Goal: Find specific page/section: Find specific page/section

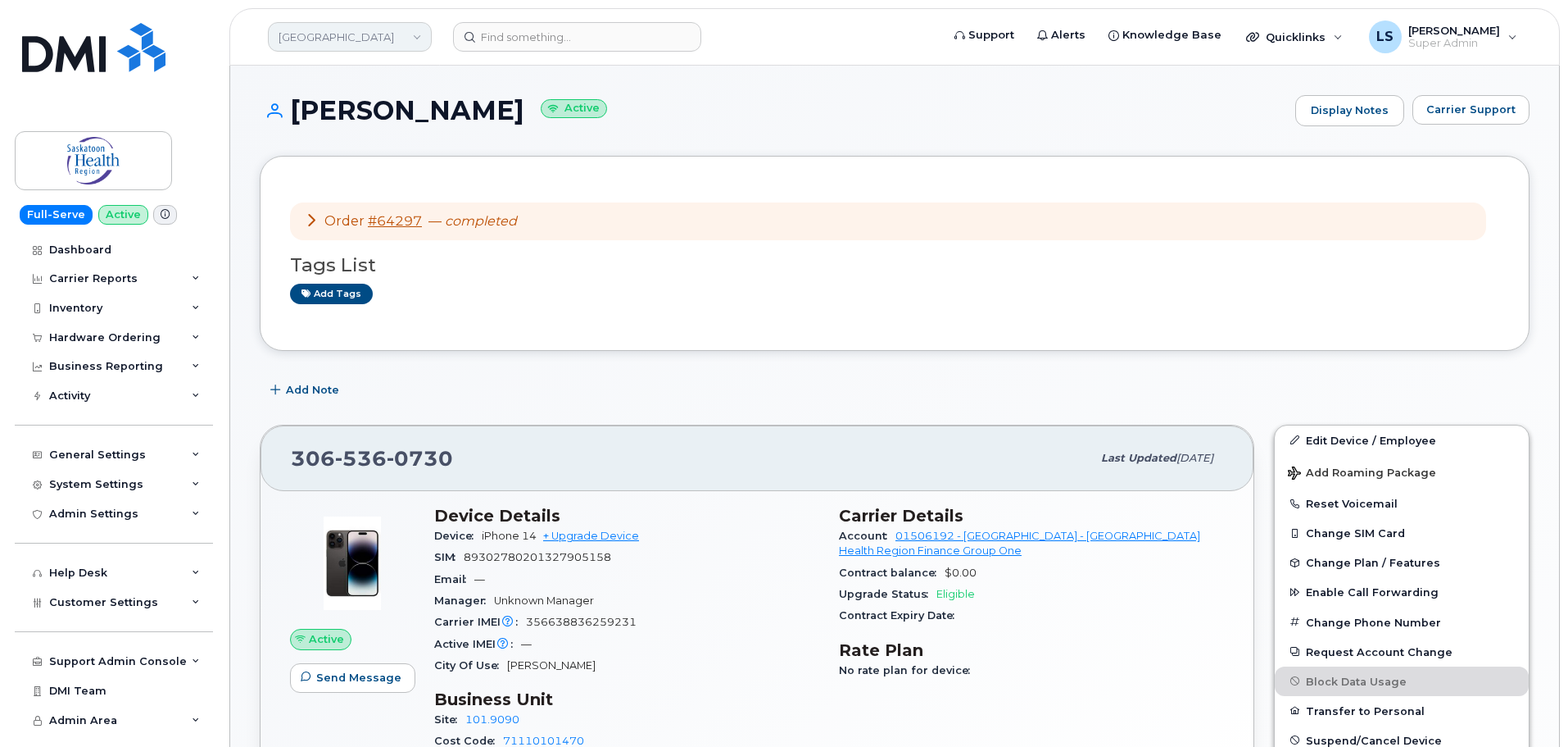
click at [353, 40] on link "[GEOGRAPHIC_DATA]" at bounding box center [350, 37] width 164 height 30
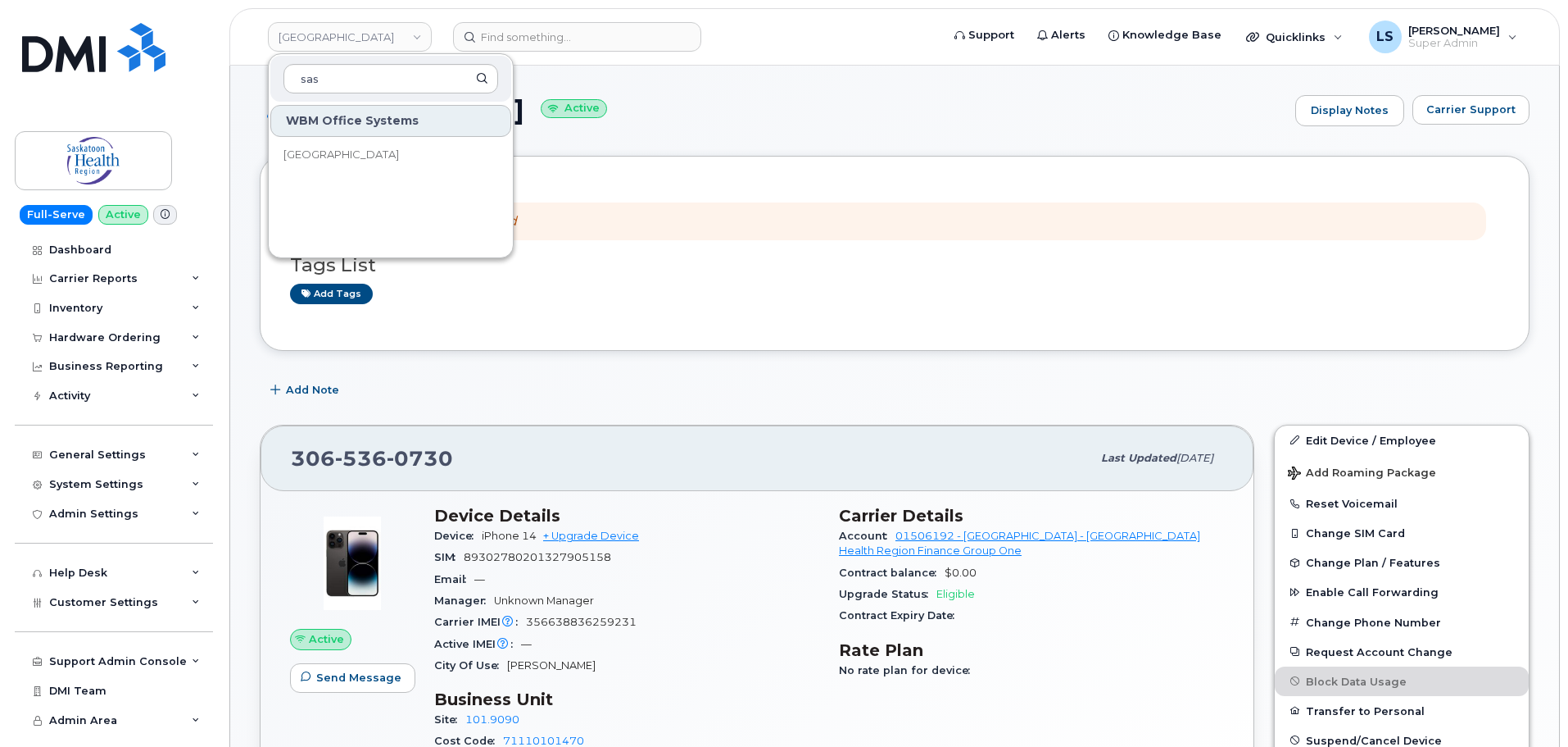
type input "sas"
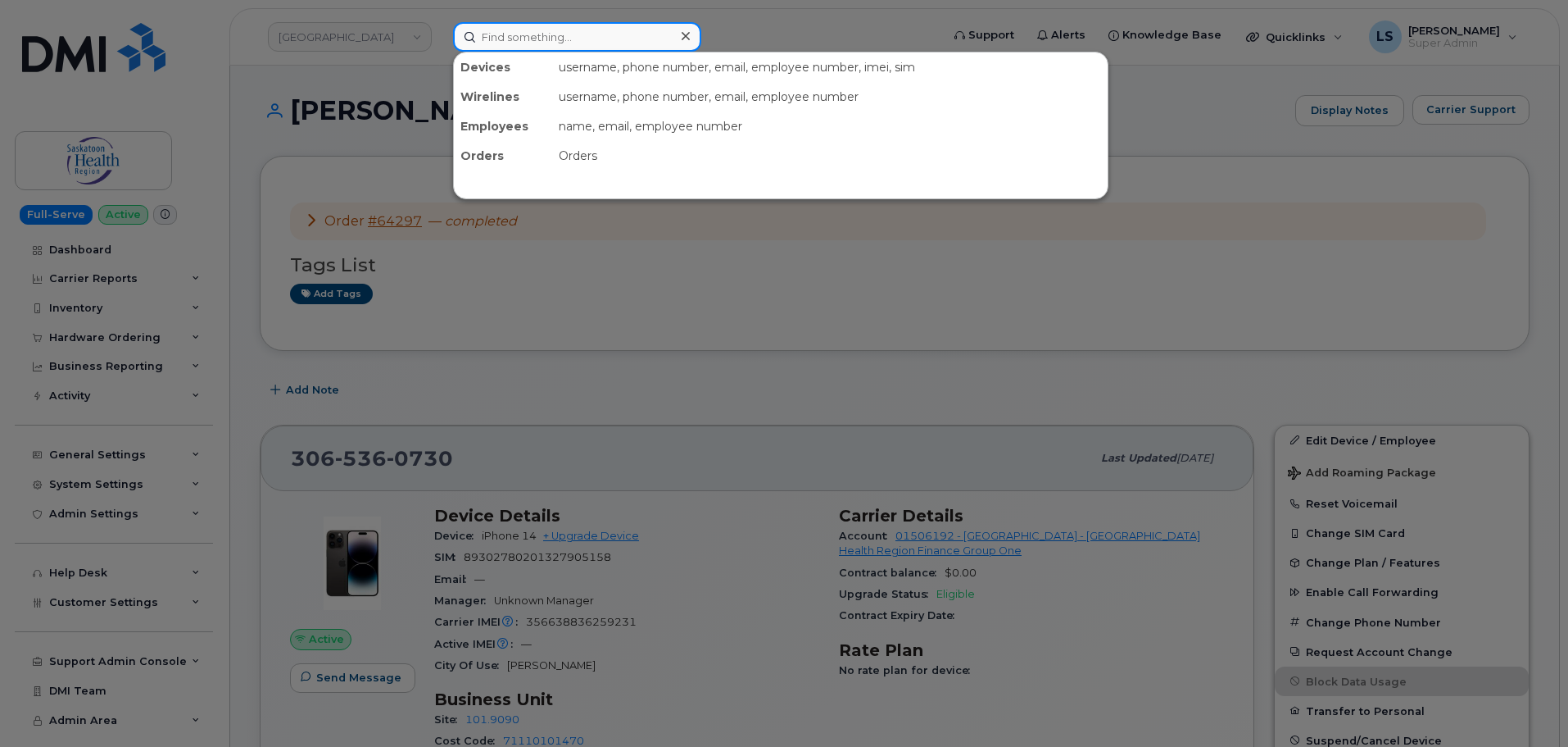
click at [573, 46] on input at bounding box center [578, 37] width 248 height 30
paste input "63937"
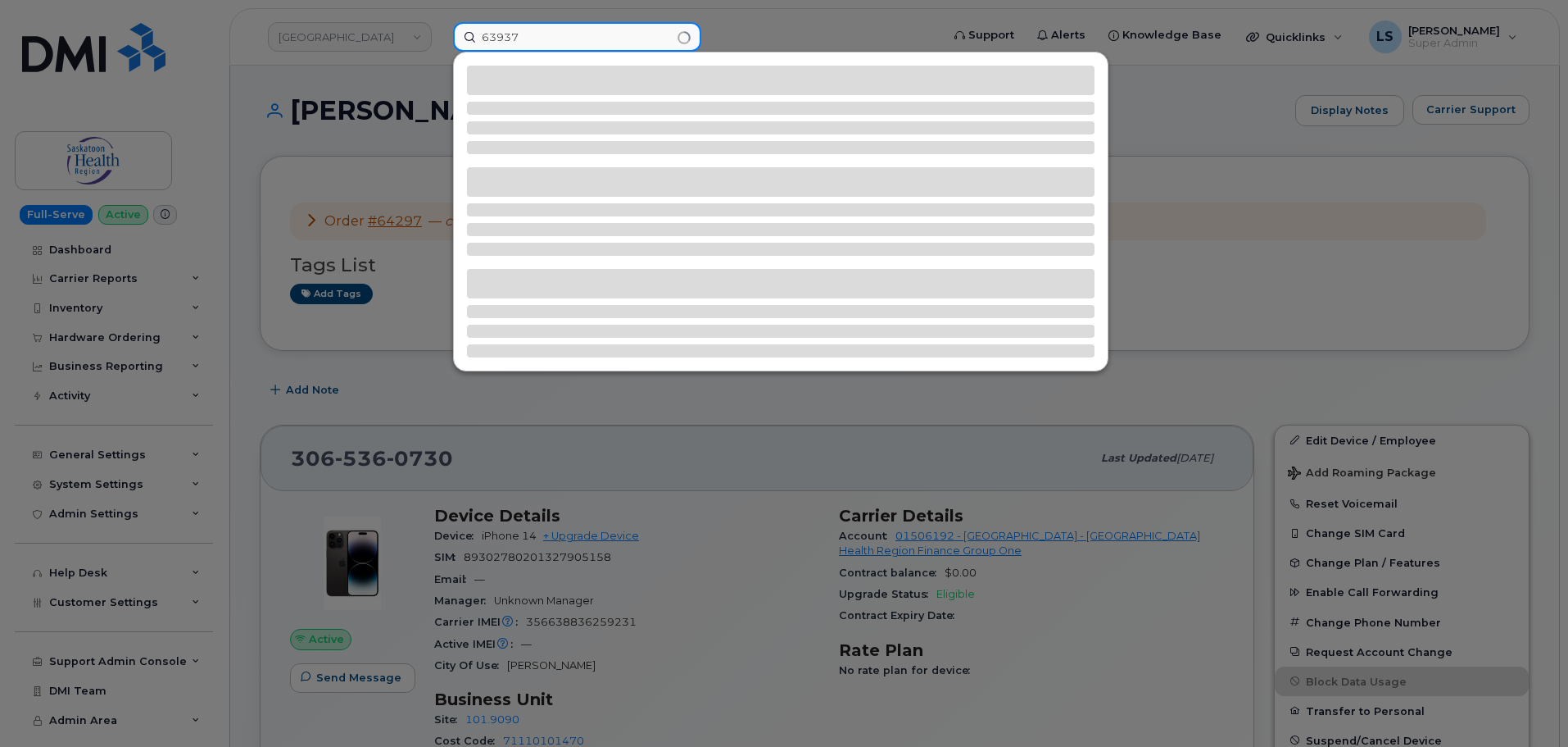
type input "63937"
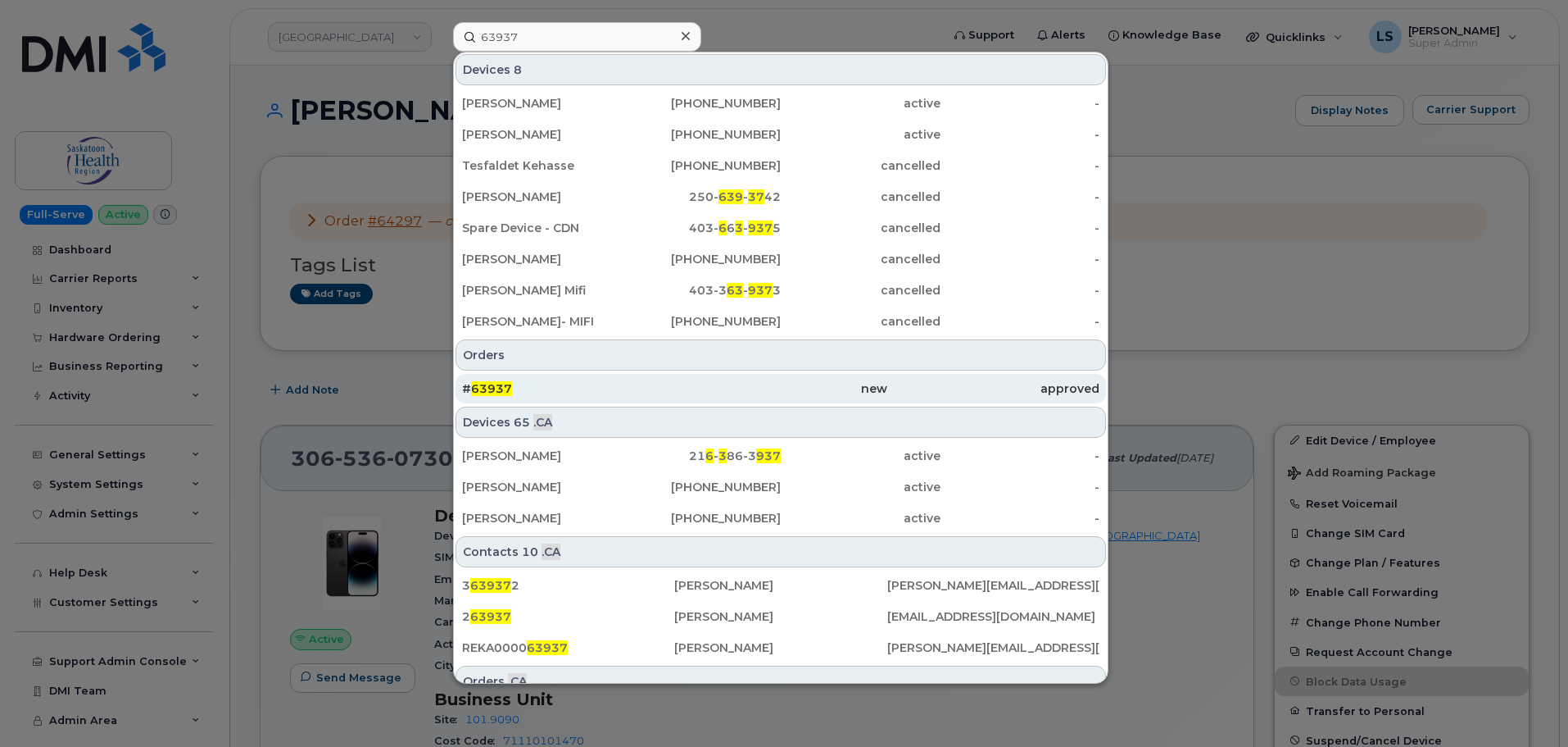
click at [533, 390] on div "# 63937" at bounding box center [569, 389] width 212 height 16
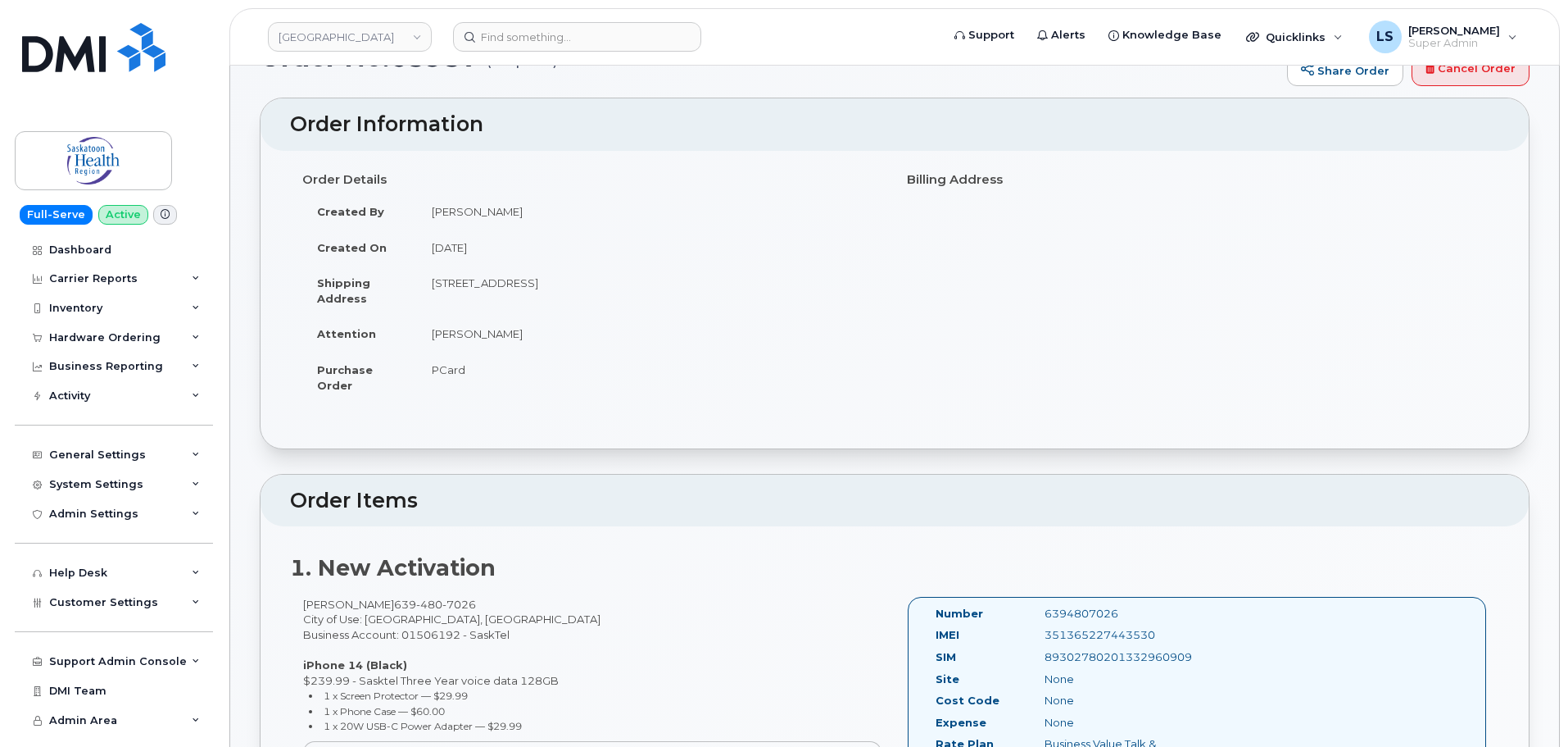
scroll to position [82, 0]
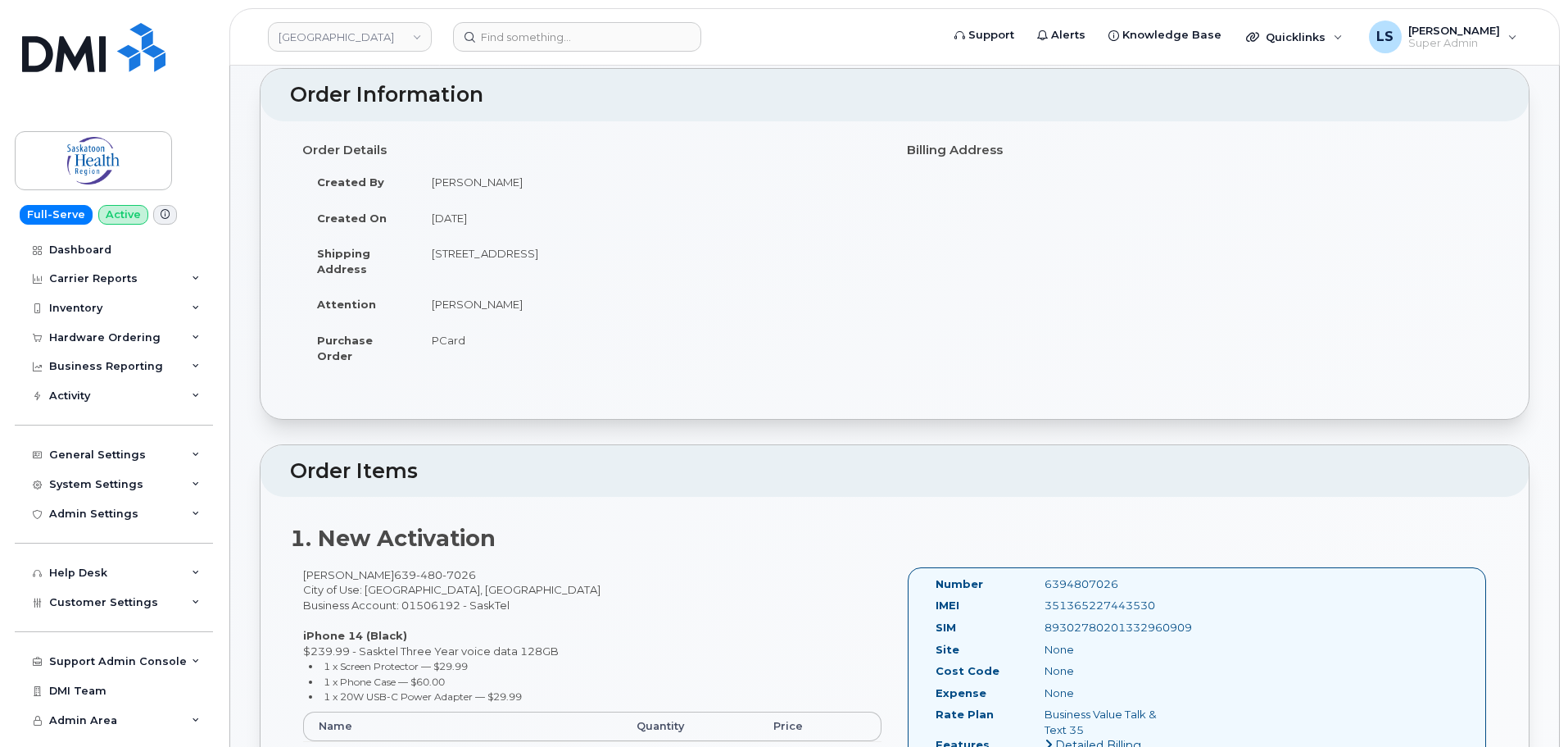
drag, startPoint x: 501, startPoint y: 349, endPoint x: 390, endPoint y: 344, distance: 111.1
click at [390, 345] on tr "Purchase Order PCard" at bounding box center [592, 347] width 580 height 50
click at [606, 344] on td "PCard" at bounding box center [650, 347] width 465 height 50
click at [454, 344] on span "PCard" at bounding box center [448, 340] width 33 height 14
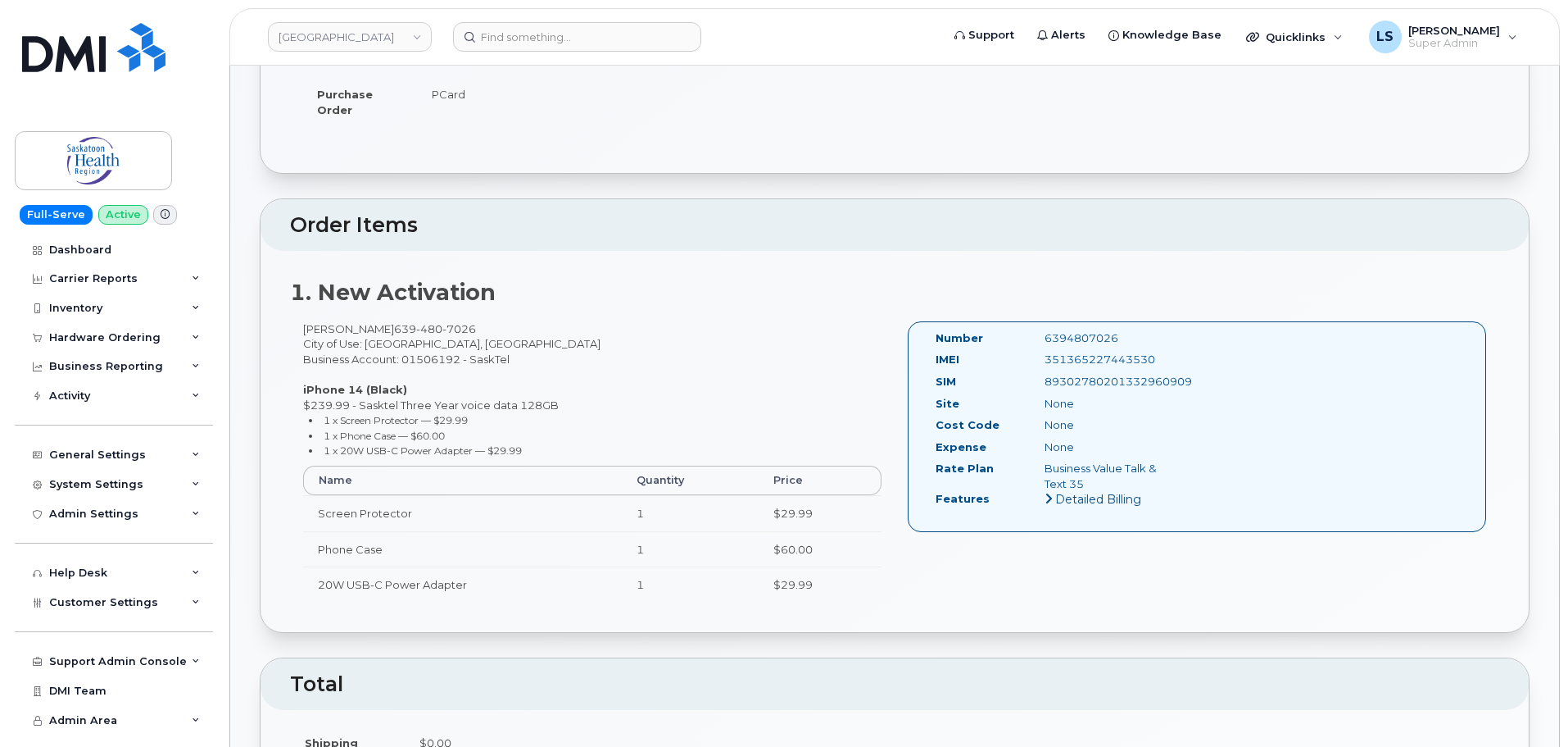
click at [547, 386] on div "[PERSON_NAME] [PHONE_NUMBER] City of Use: [GEOGRAPHIC_DATA], [GEOGRAPHIC_DATA] …" at bounding box center [592, 469] width 605 height 296
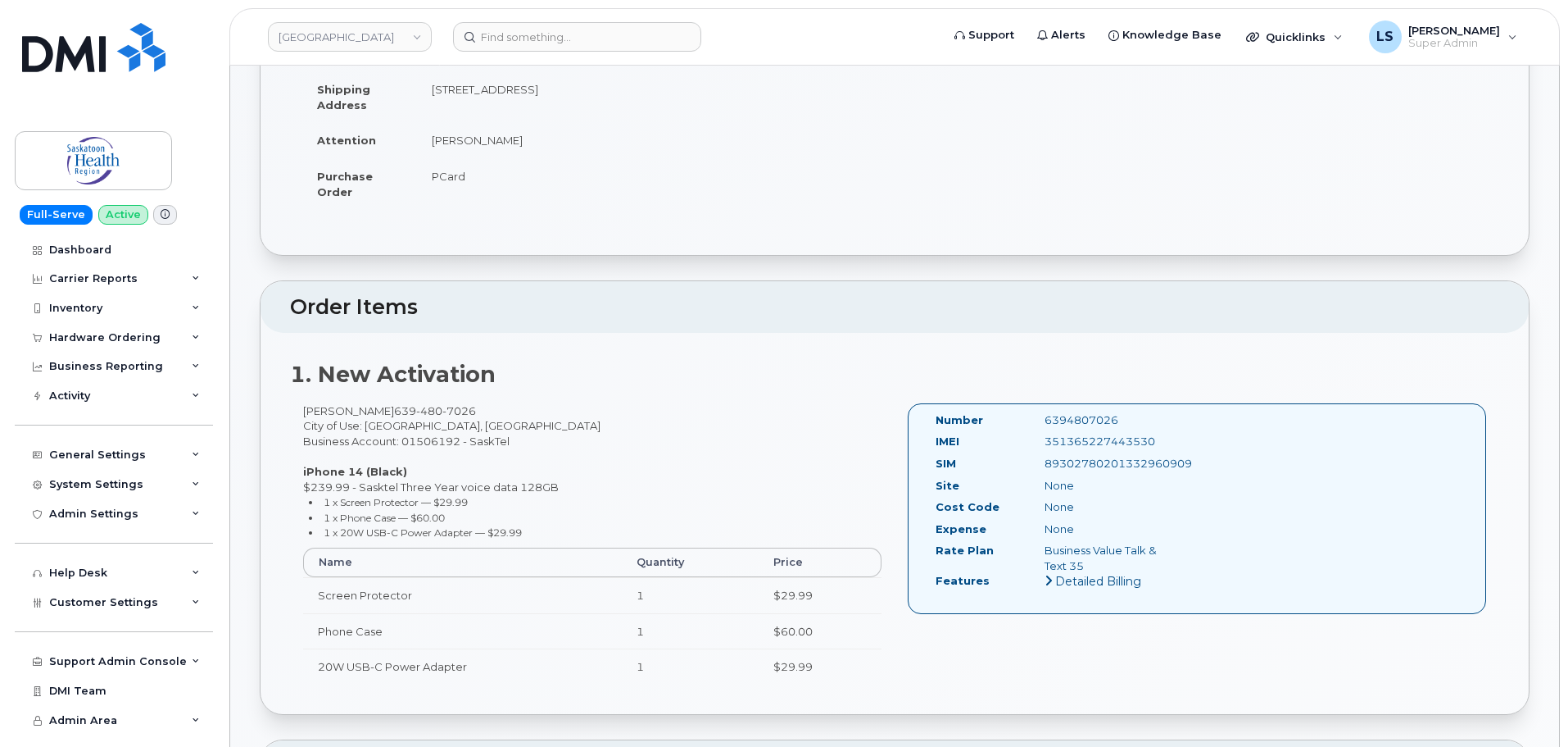
click at [593, 399] on div "1. New Activation [PERSON_NAME] [PHONE_NUMBER] City of Use: [GEOGRAPHIC_DATA], …" at bounding box center [895, 523] width 1268 height 381
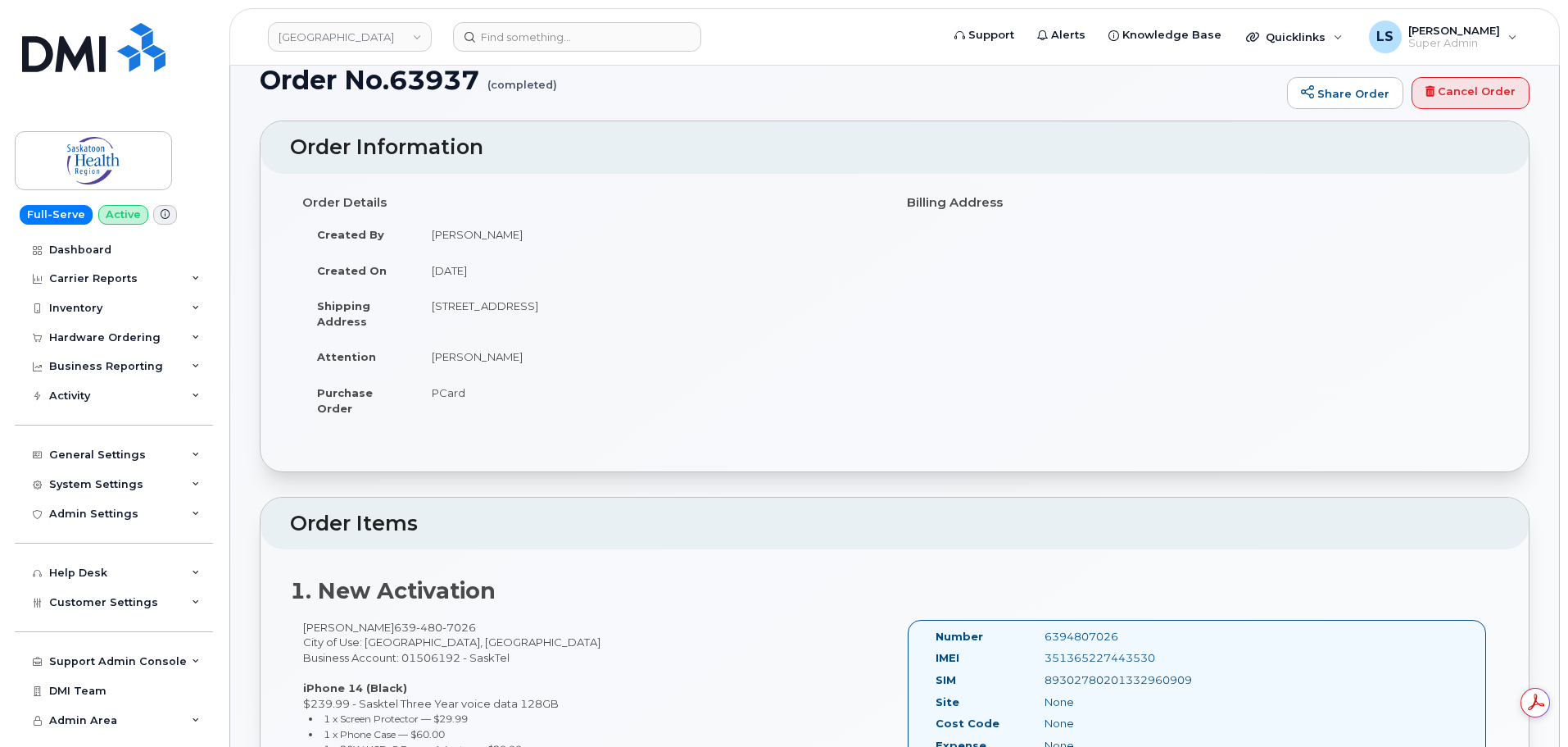
scroll to position [0, 0]
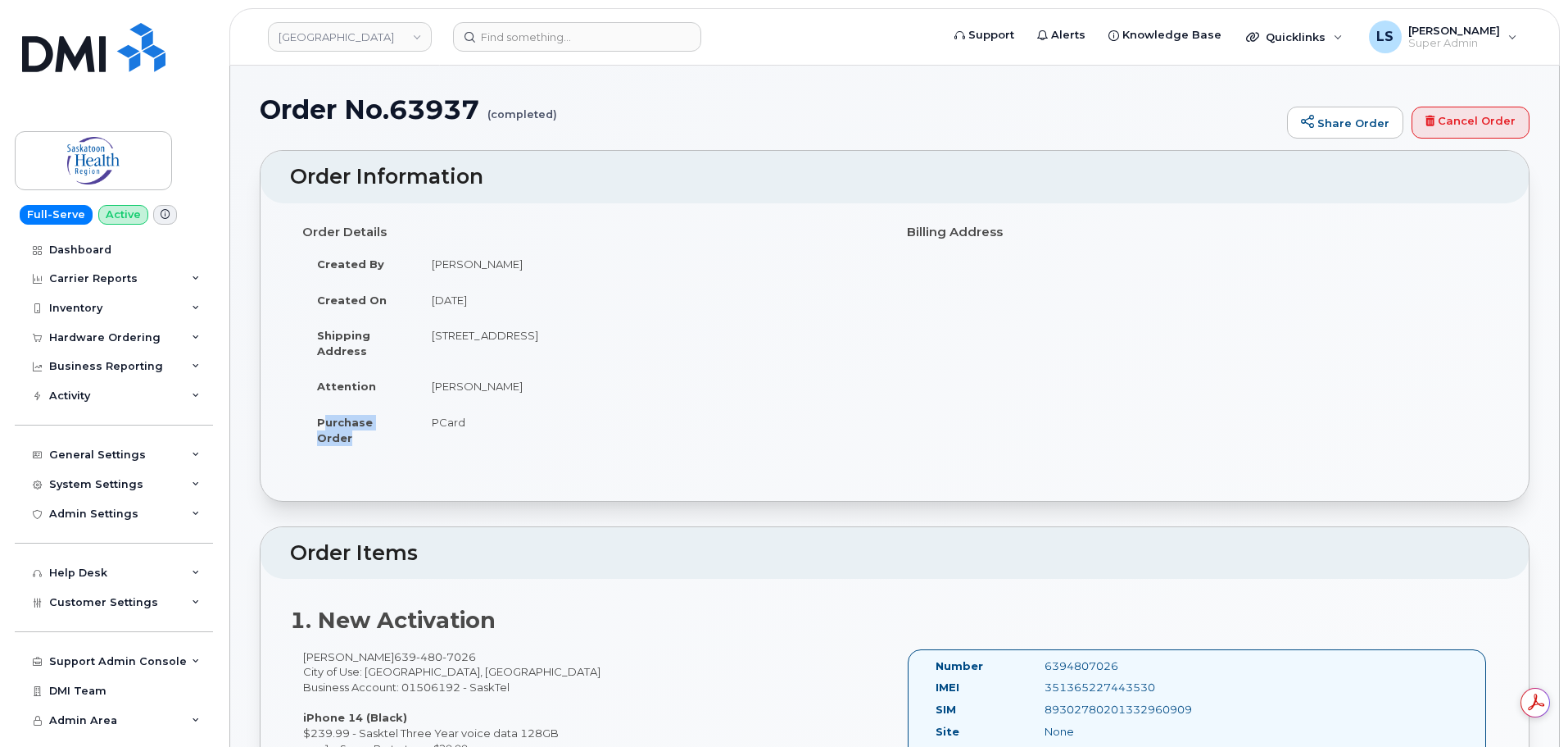
drag, startPoint x: 326, startPoint y: 413, endPoint x: 407, endPoint y: 437, distance: 84.5
click at [403, 439] on td "Purchase Order" at bounding box center [359, 429] width 114 height 50
click at [408, 437] on td "Purchase Order" at bounding box center [359, 429] width 114 height 50
click at [343, 444] on strong "Purchase Order" at bounding box center [345, 430] width 56 height 29
click at [516, 41] on input at bounding box center [578, 37] width 248 height 30
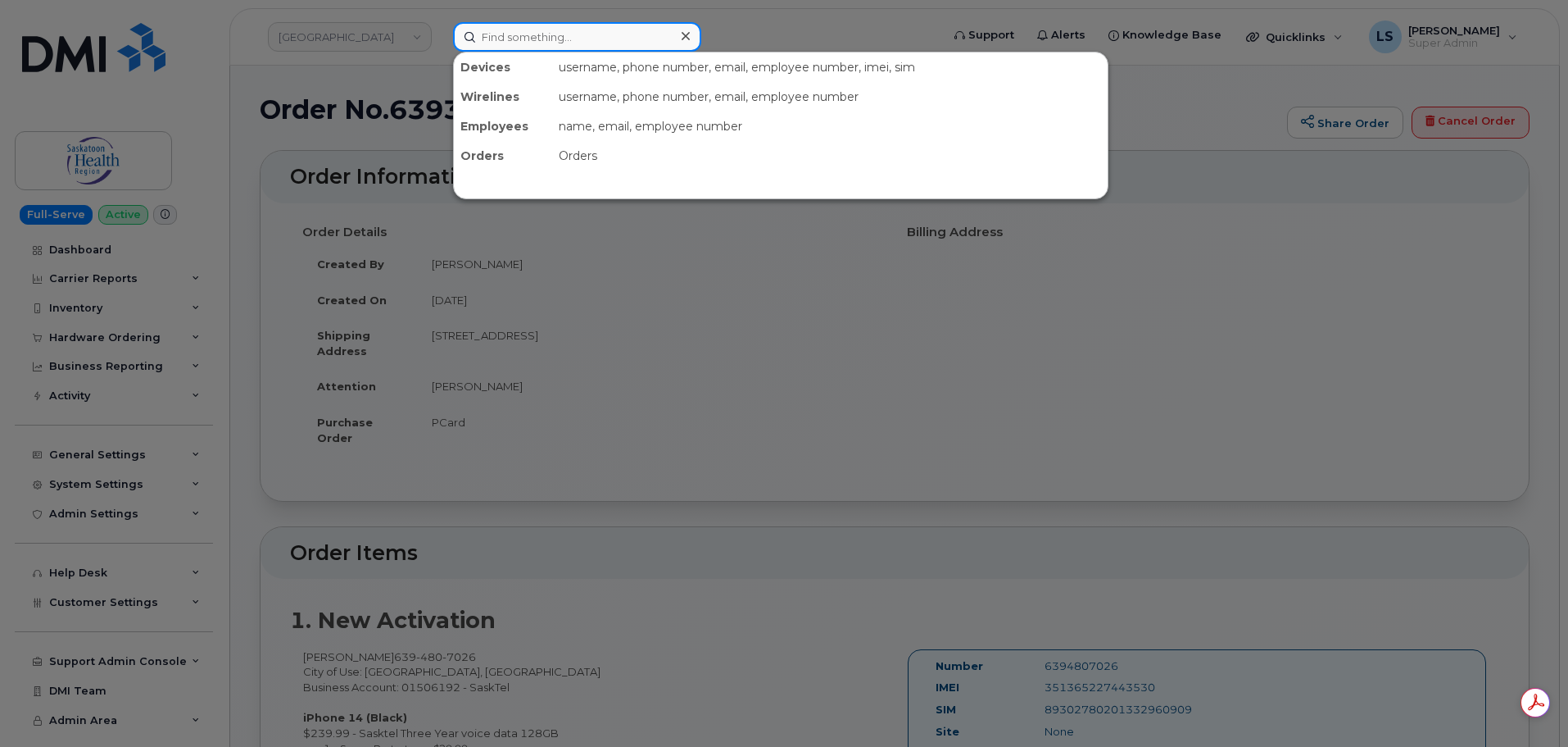
paste input "[PERSON_NAME]"
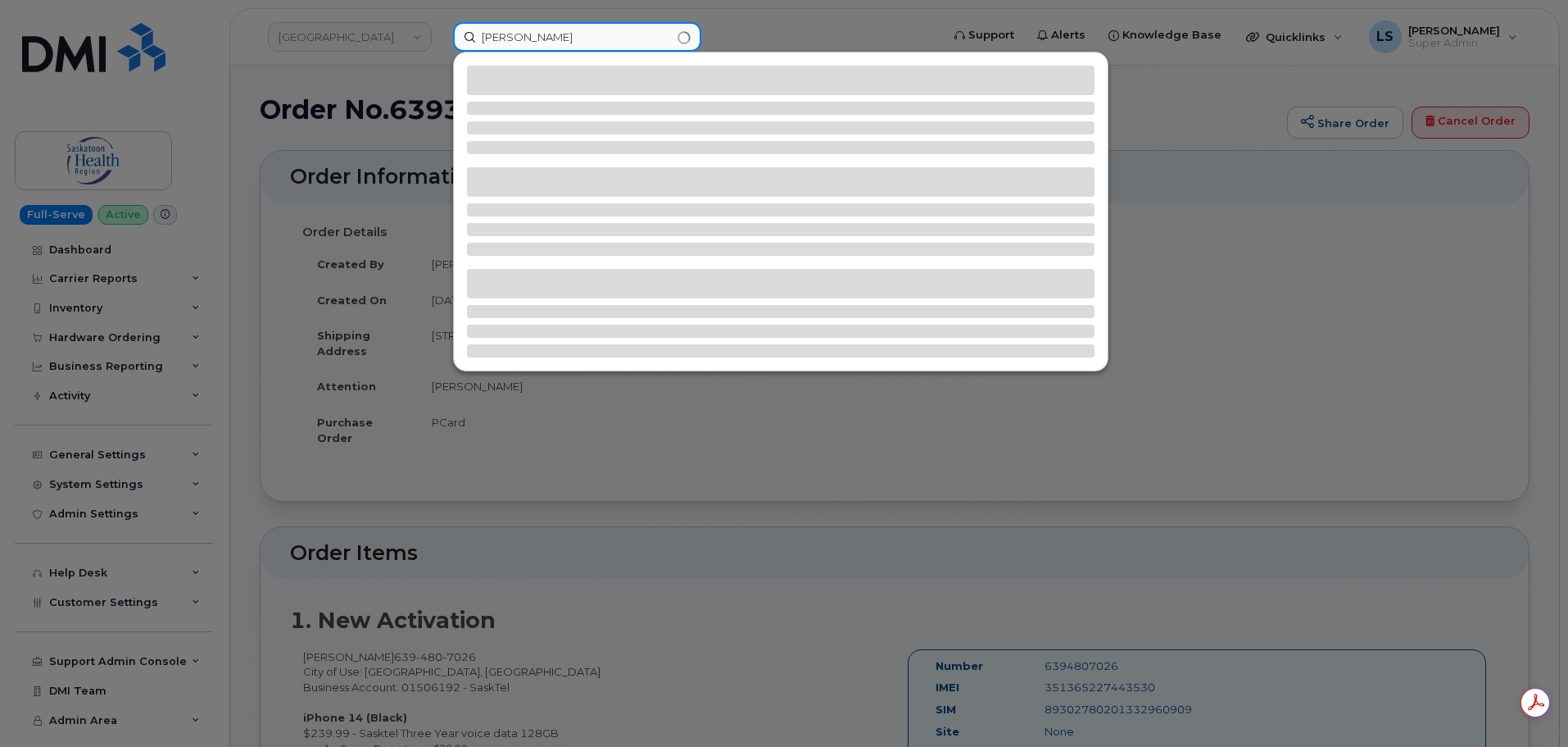
type input "[PERSON_NAME]"
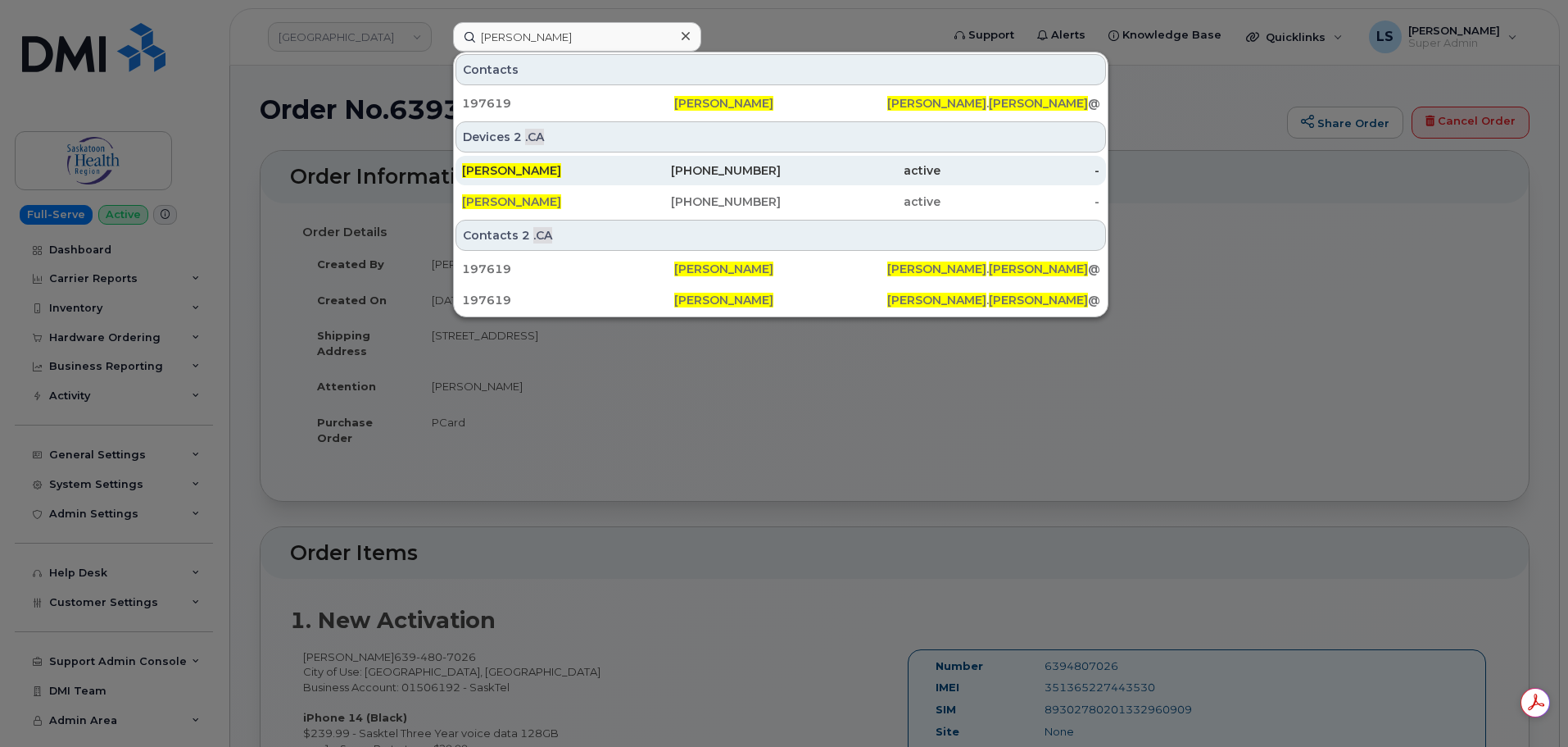
drag, startPoint x: 587, startPoint y: 164, endPoint x: 582, endPoint y: 179, distance: 15.8
click at [588, 164] on div "[PERSON_NAME]" at bounding box center [542, 170] width 160 height 16
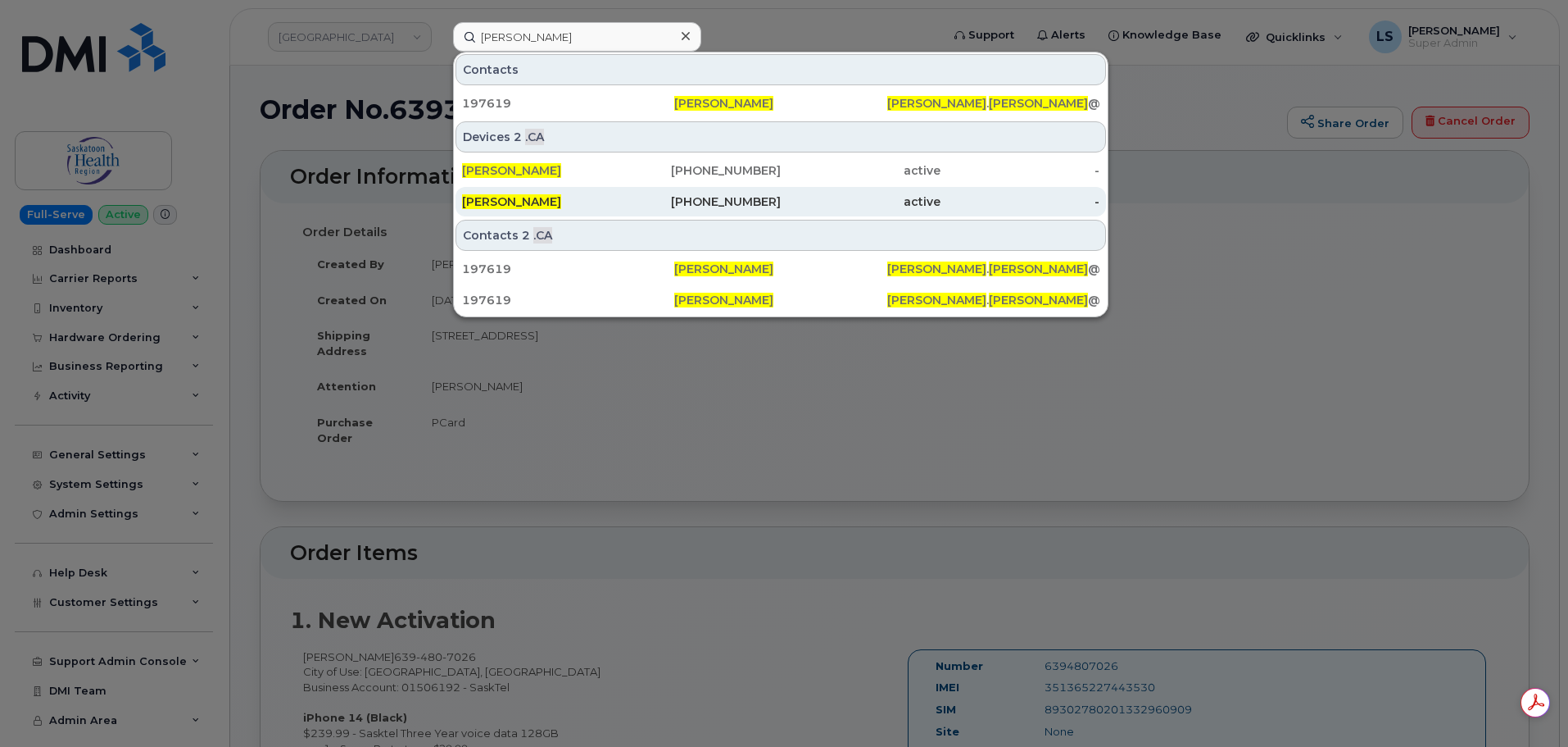
click at [564, 205] on div "[PERSON_NAME]" at bounding box center [542, 202] width 160 height 16
